Goal: Task Accomplishment & Management: Complete application form

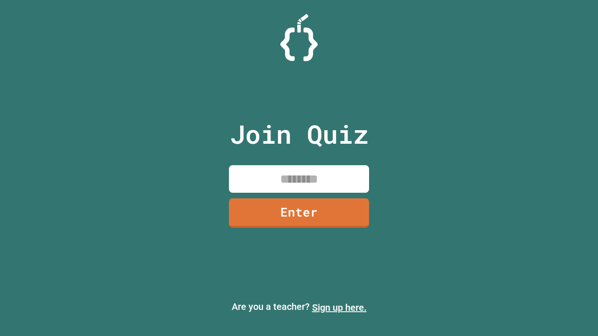
click at [339, 308] on link "Sign up here." at bounding box center [339, 307] width 55 height 11
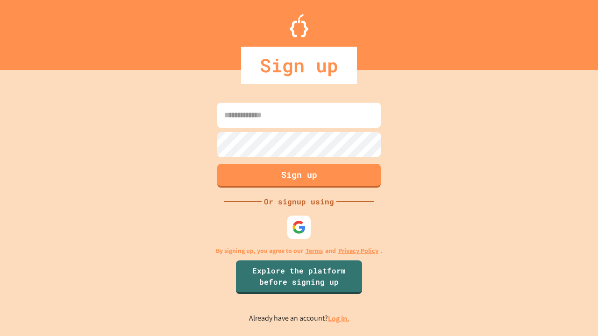
click at [339, 318] on link "Log in." at bounding box center [338, 319] width 21 height 10
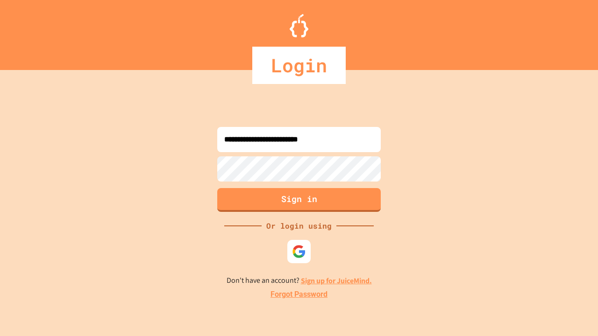
type input "**********"
